Goal: Use online tool/utility: Utilize a website feature to perform a specific function

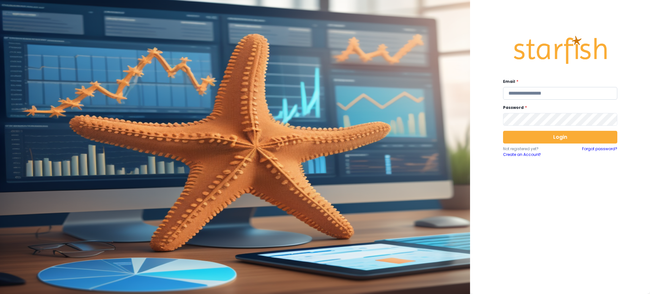
click at [587, 94] on input "email" at bounding box center [560, 93] width 114 height 13
type input "**********"
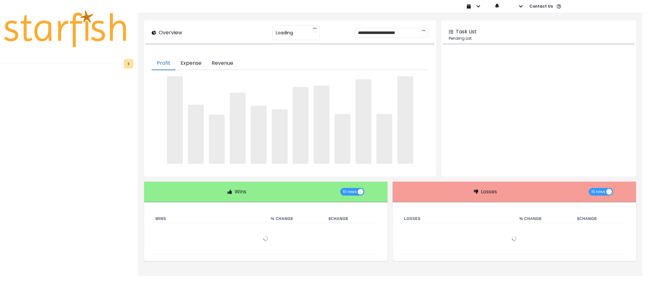
type input "********"
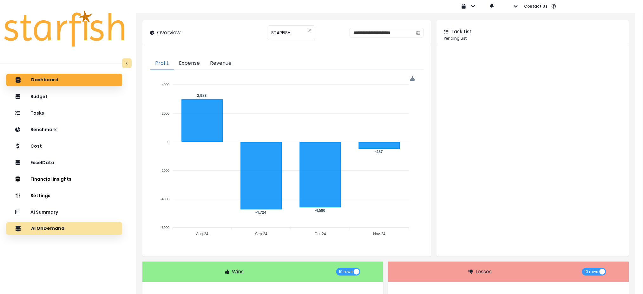
click at [83, 226] on div "AI OnDemand" at bounding box center [64, 228] width 106 height 13
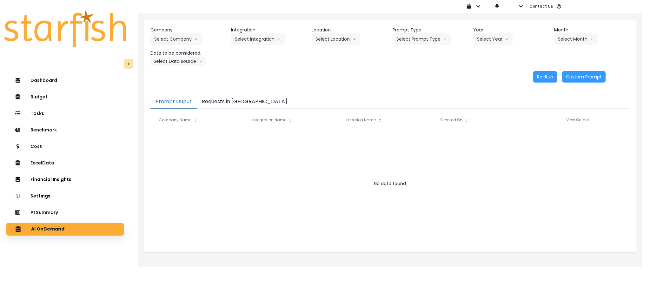
click at [229, 103] on button "Requests in [GEOGRAPHIC_DATA]" at bounding box center [244, 101] width 95 height 13
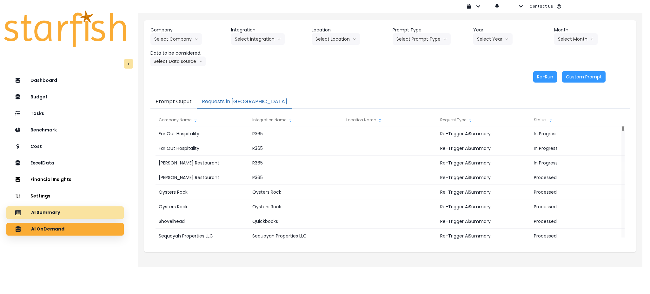
click at [51, 217] on div "AI Summary" at bounding box center [64, 212] width 107 height 13
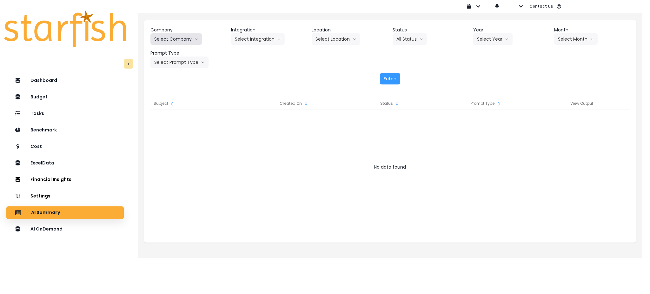
click at [192, 40] on button "Select Company" at bounding box center [175, 38] width 51 height 11
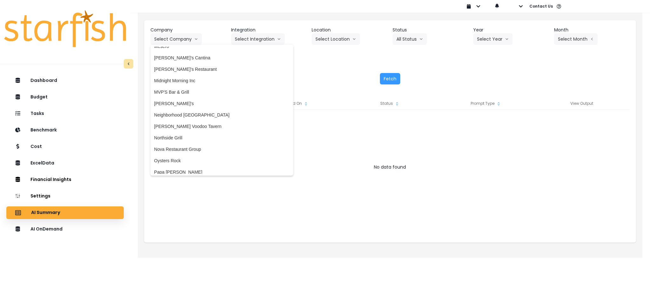
scroll to position [804, 0]
click at [176, 161] on span "Oysters Rock" at bounding box center [221, 162] width 135 height 6
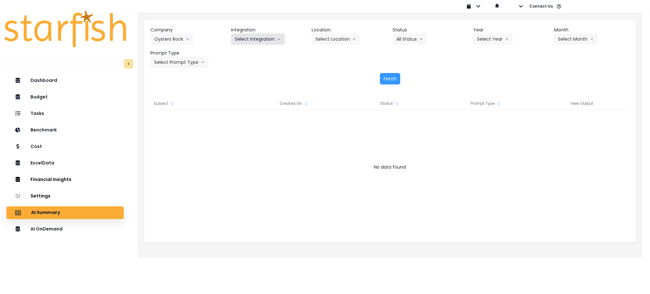
click at [267, 43] on button "Select Integration" at bounding box center [258, 38] width 54 height 11
click at [244, 55] on span "Oysters Rock" at bounding box center [248, 52] width 27 height 6
click at [496, 38] on button "Select Year" at bounding box center [492, 38] width 39 height 11
click at [484, 76] on span "2025" at bounding box center [482, 75] width 10 height 6
click at [579, 39] on button "Select Period" at bounding box center [575, 38] width 43 height 11
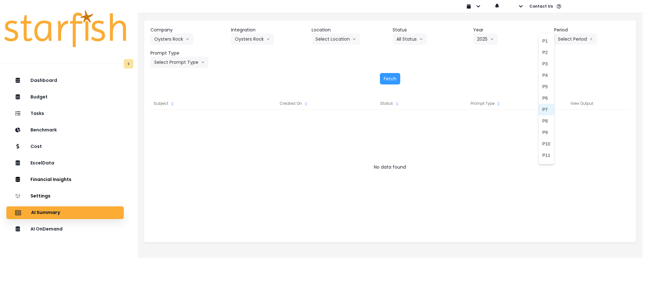
click at [542, 111] on span "P7" at bounding box center [546, 109] width 8 height 6
click at [197, 65] on button "Select Prompt Type" at bounding box center [179, 61] width 58 height 11
click at [172, 123] on span "Monthly Summary" at bounding box center [172, 121] width 36 height 6
click at [386, 77] on button "Fetch" at bounding box center [390, 78] width 20 height 11
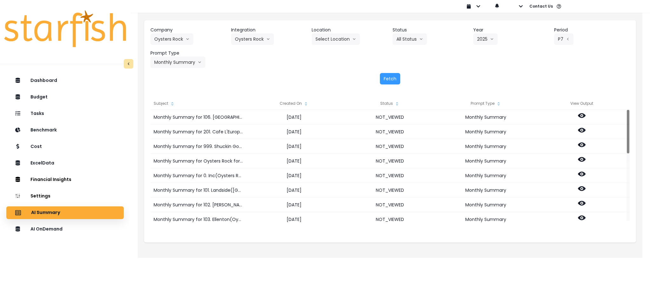
click at [292, 64] on div "Company Oysters Rock 86 Costs Asti Bagel Cafe Balance Grille Bald Ginger Bar Bu…" at bounding box center [389, 47] width 479 height 41
click at [307, 103] on icon "sort" at bounding box center [305, 103] width 5 height 5
click at [304, 103] on icon "sort" at bounding box center [305, 103] width 5 height 5
click at [304, 103] on icon "sort up" at bounding box center [305, 103] width 5 height 5
click at [81, 227] on div "AI OnDemand" at bounding box center [64, 228] width 107 height 13
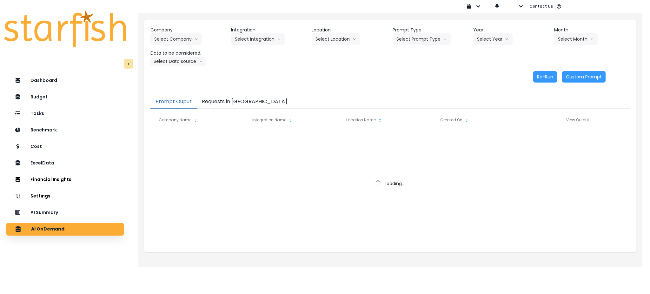
click at [394, 69] on div "Company Select Company Integration Select Integration Location Select Location …" at bounding box center [390, 54] width 492 height 69
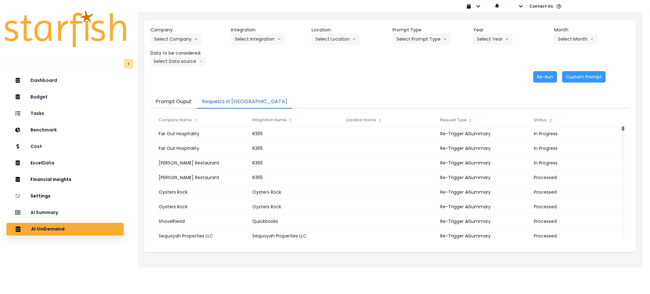
click at [232, 103] on button "Requests in [GEOGRAPHIC_DATA]" at bounding box center [244, 101] width 95 height 13
click at [362, 72] on div "Re-Run Custom Prompt" at bounding box center [377, 76] width 455 height 11
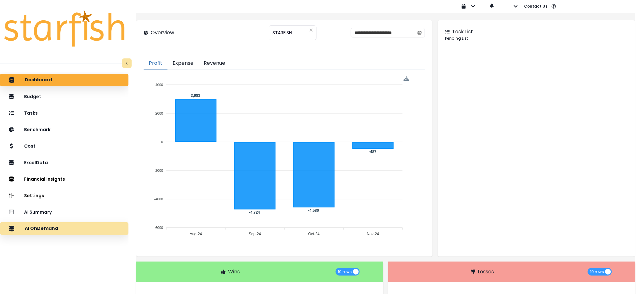
click at [52, 232] on div "AI OnDemand" at bounding box center [64, 228] width 118 height 13
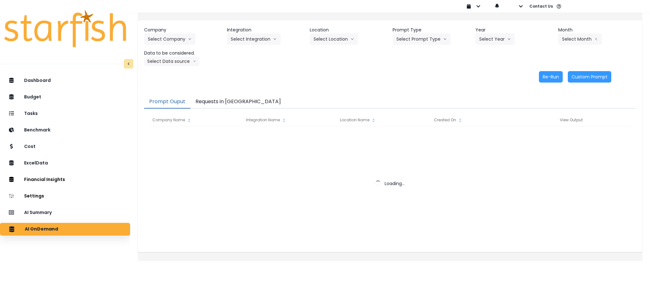
click at [218, 97] on button "Requests in [GEOGRAPHIC_DATA]" at bounding box center [237, 101] width 95 height 13
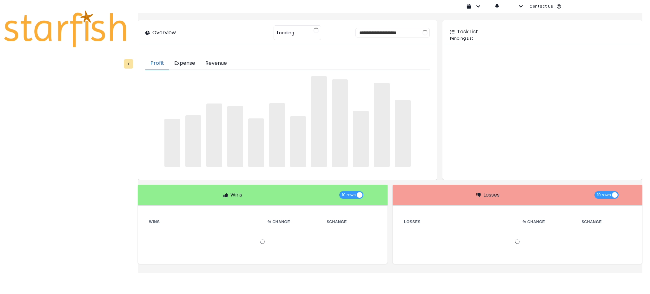
type input "********"
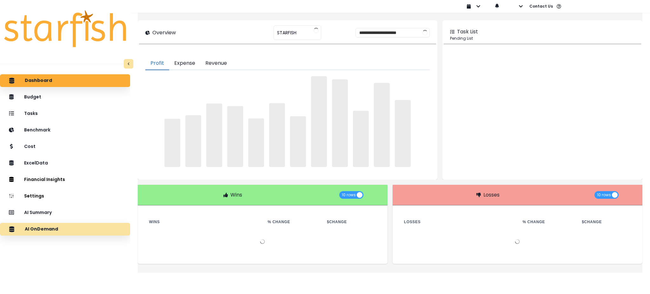
click at [53, 233] on div "AI OnDemand" at bounding box center [65, 228] width 120 height 13
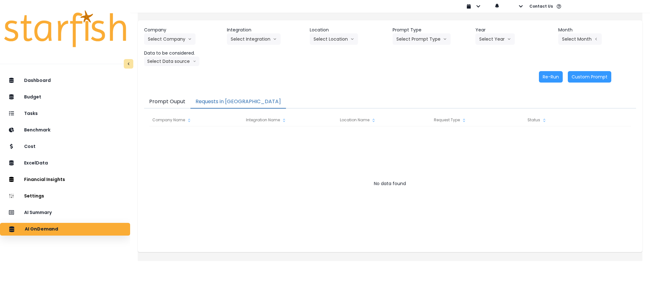
click at [225, 97] on button "Requests in [GEOGRAPHIC_DATA]" at bounding box center [237, 101] width 95 height 13
